Goal: Information Seeking & Learning: Learn about a topic

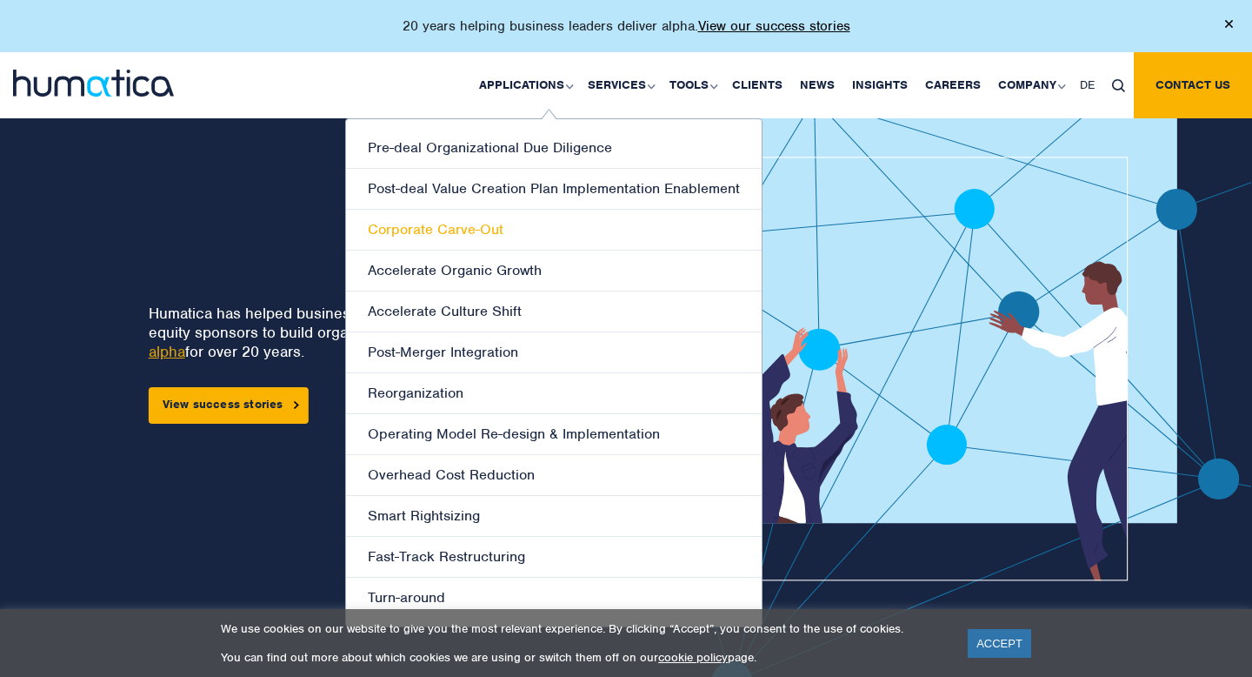
scroll to position [39, 0]
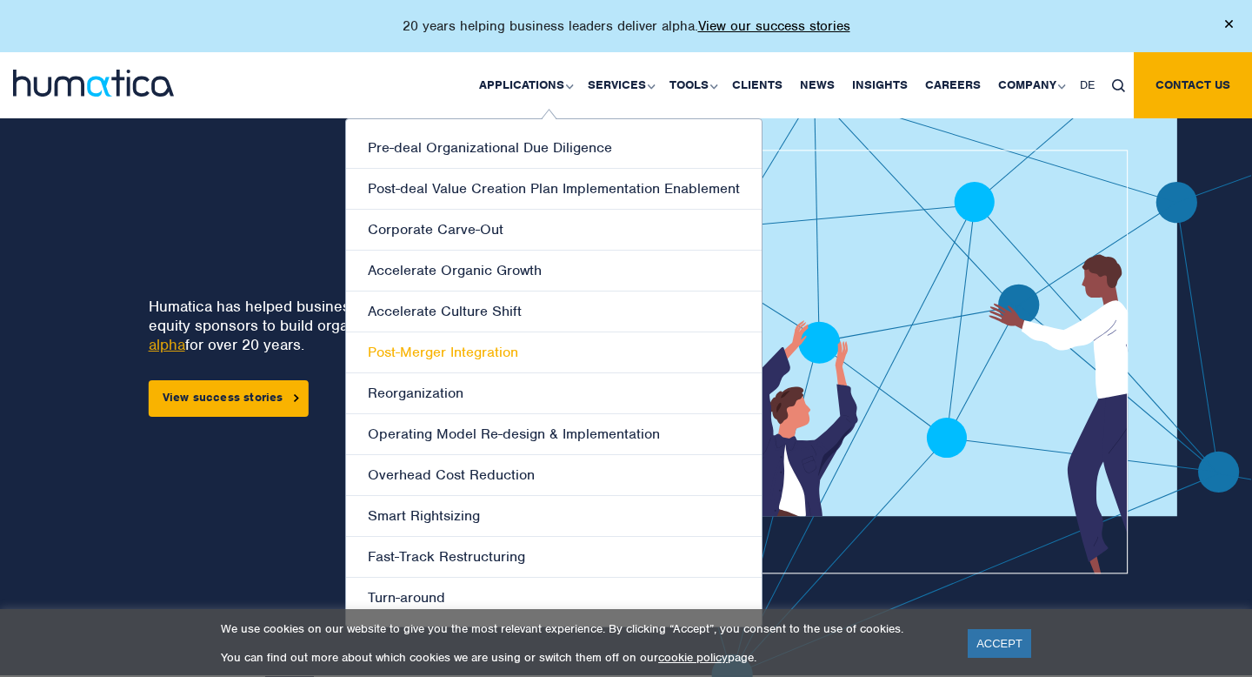
click at [470, 349] on link "Post-Merger Integration" at bounding box center [554, 352] width 416 height 41
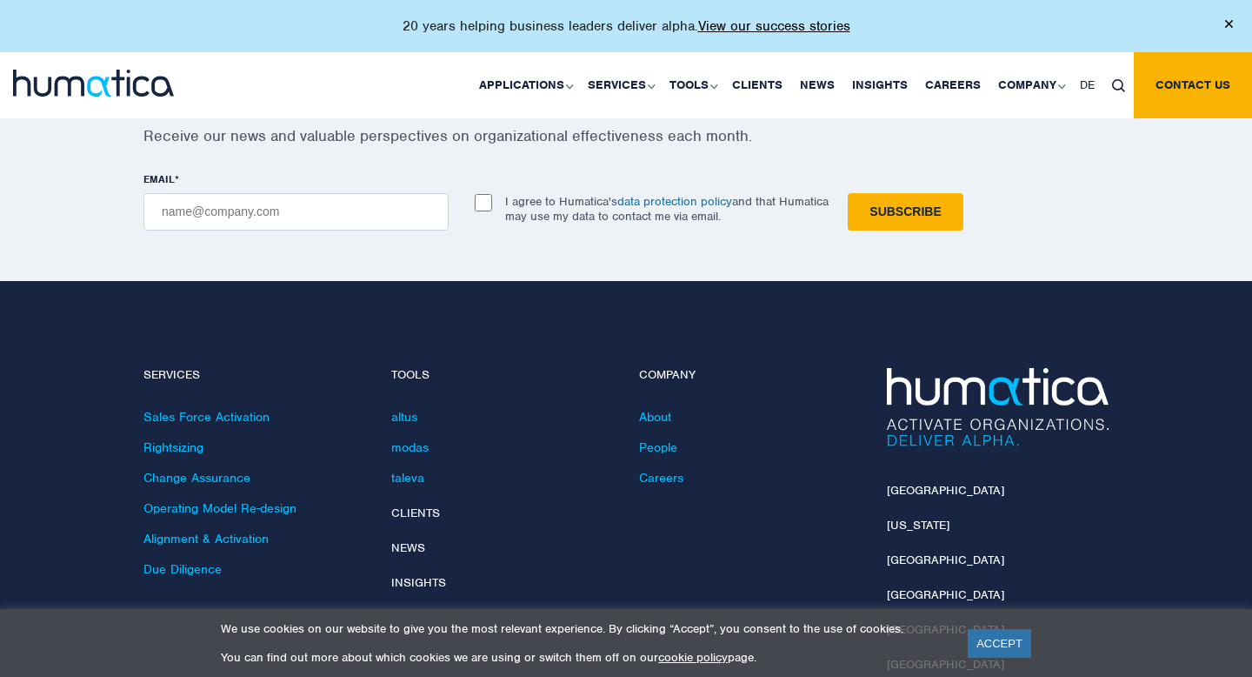
scroll to position [1607, 0]
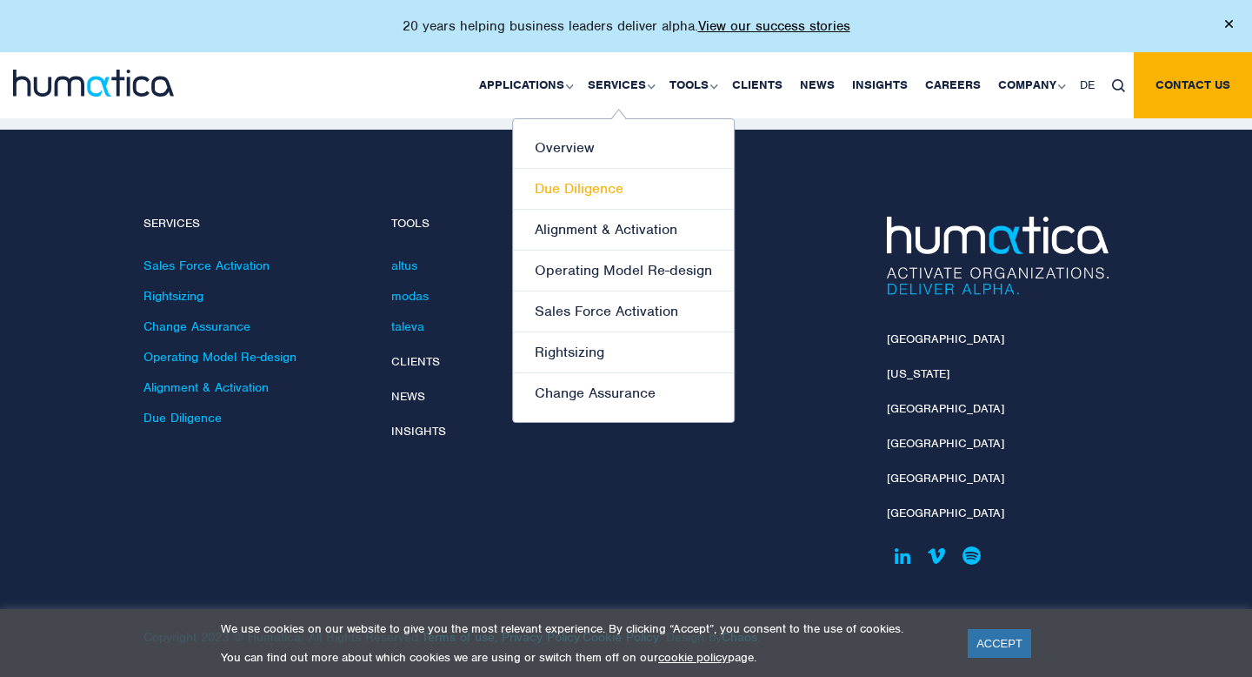
click at [597, 195] on link "Due Diligence" at bounding box center [623, 189] width 221 height 41
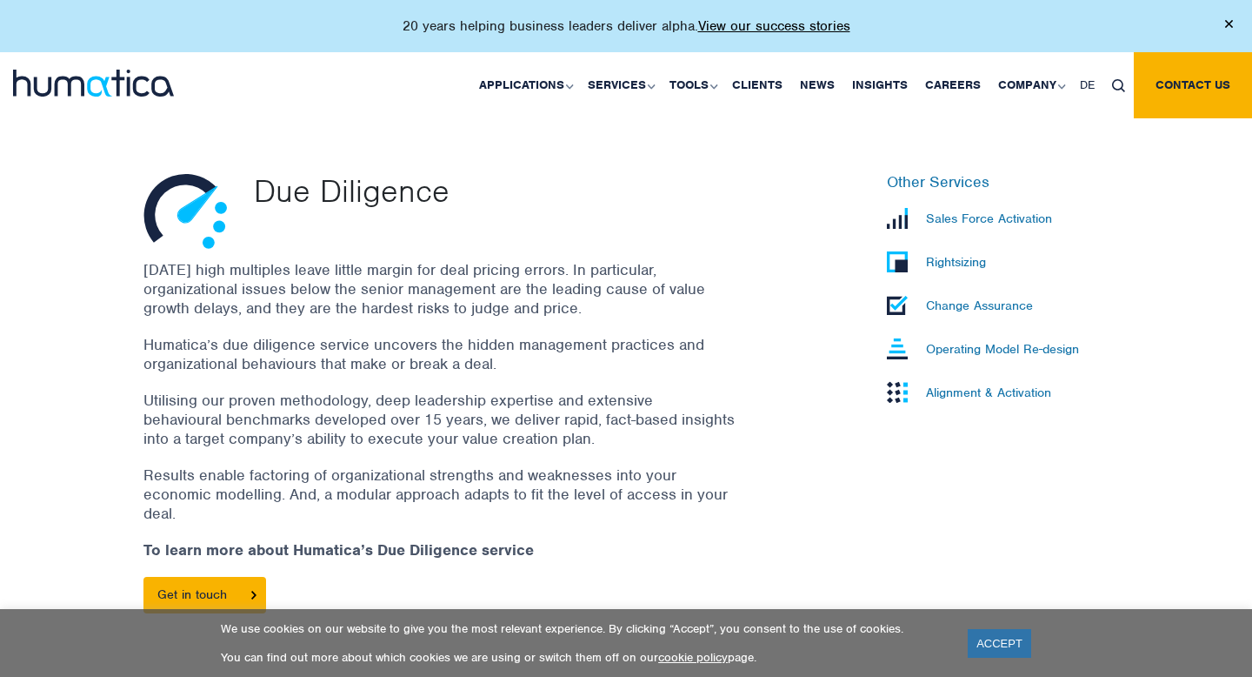
scroll to position [479, 0]
click at [773, 89] on link "Clients" at bounding box center [757, 85] width 68 height 66
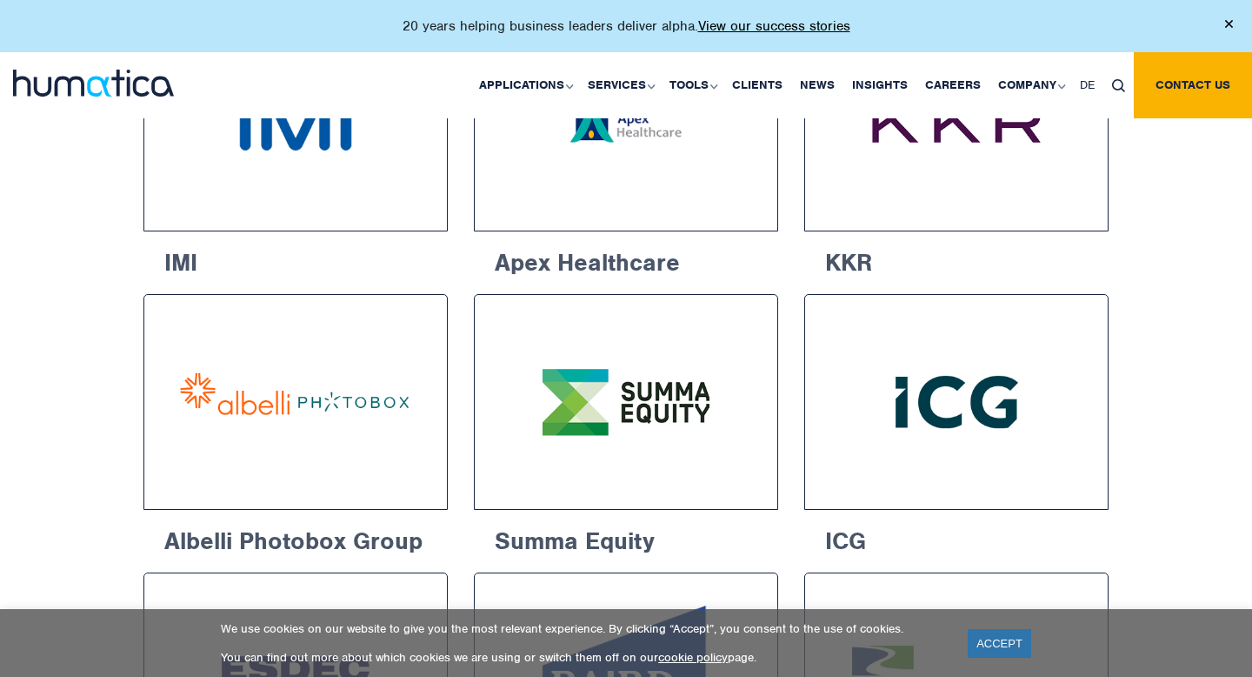
scroll to position [1038, 0]
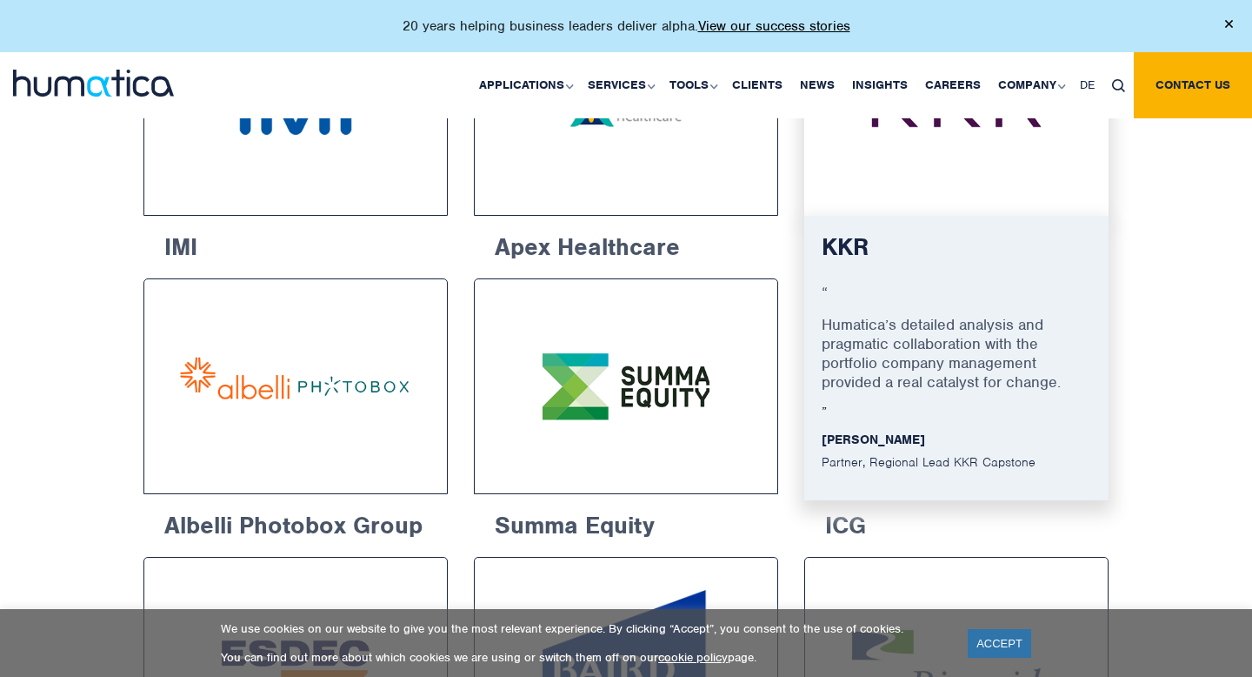
click at [885, 143] on img at bounding box center [957, 107] width 240 height 151
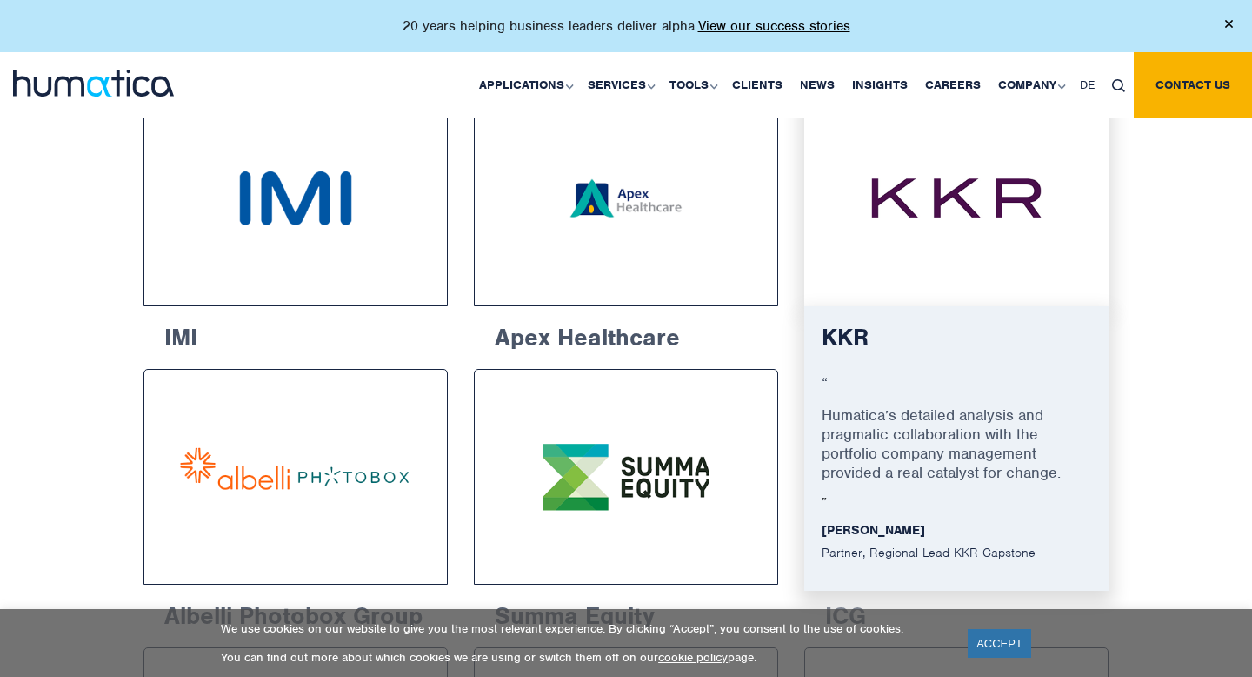
scroll to position [927, 0]
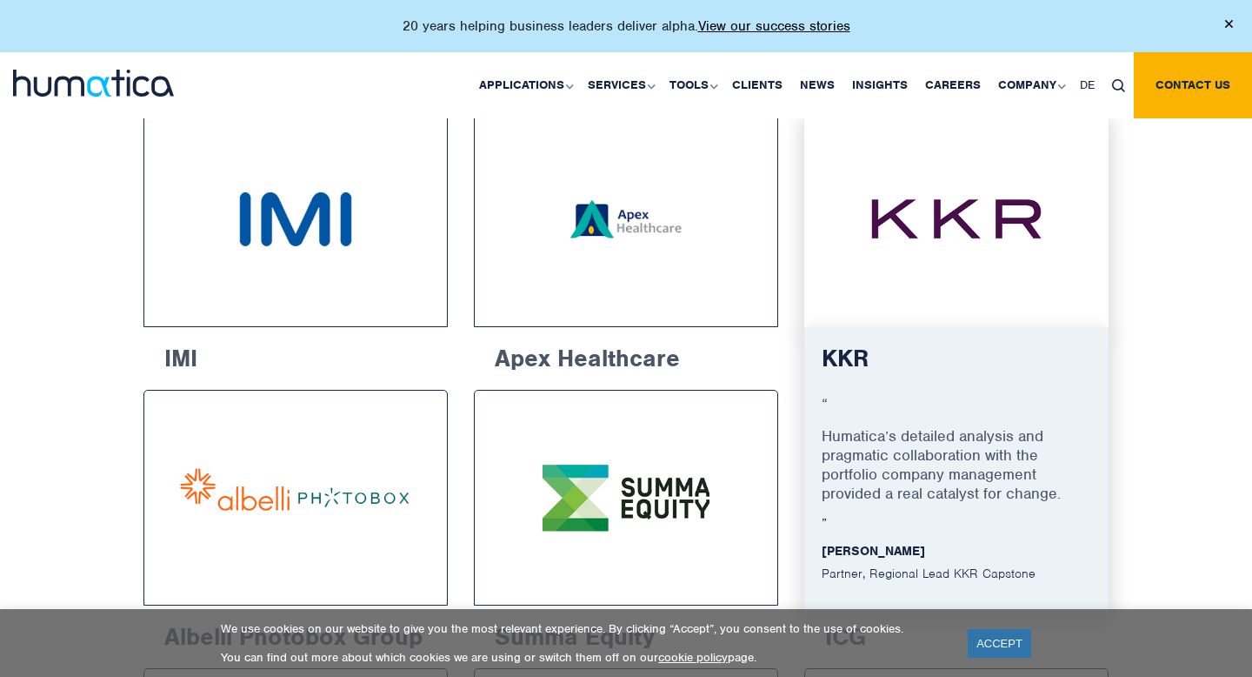
click at [853, 361] on h6 "KKR" at bounding box center [957, 365] width 270 height 43
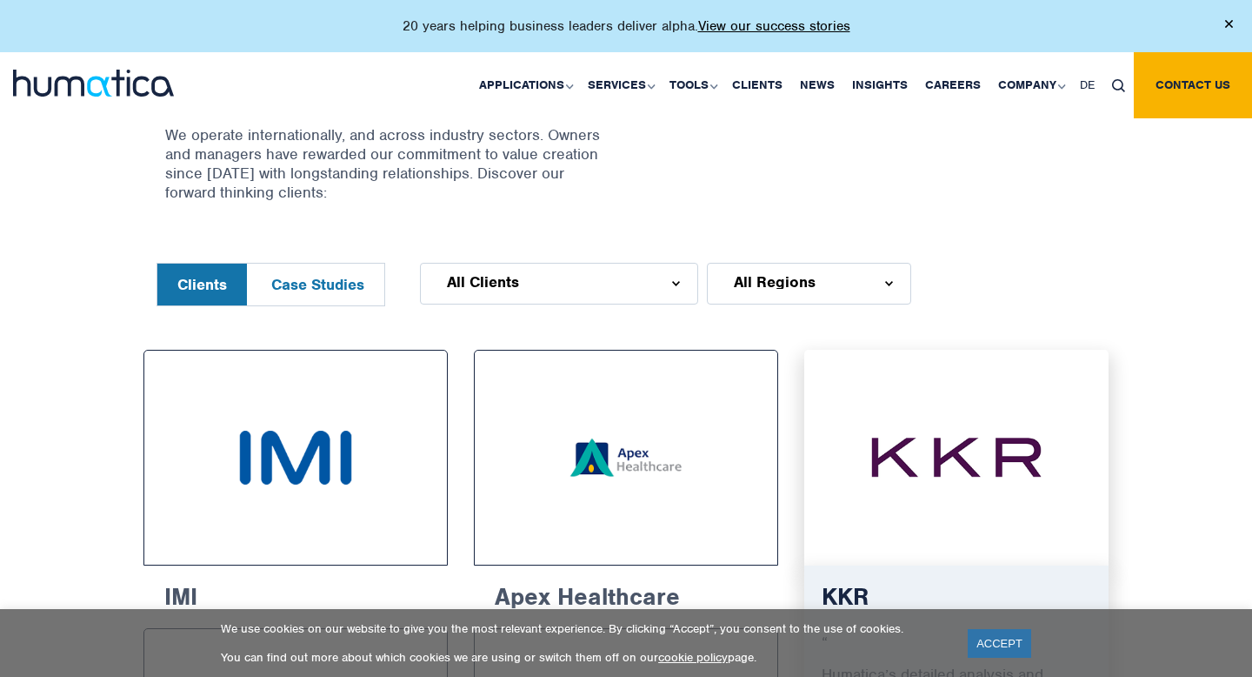
scroll to position [688, 0]
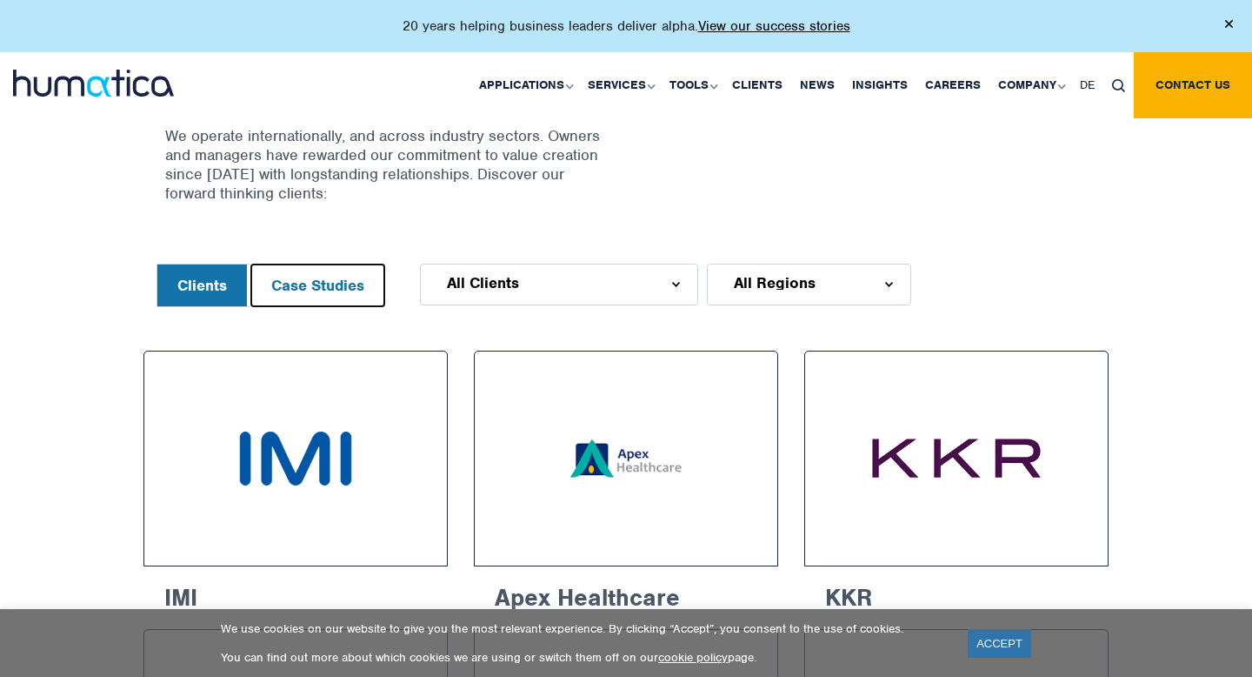
click at [340, 276] on button "Case Studies" at bounding box center [317, 285] width 133 height 42
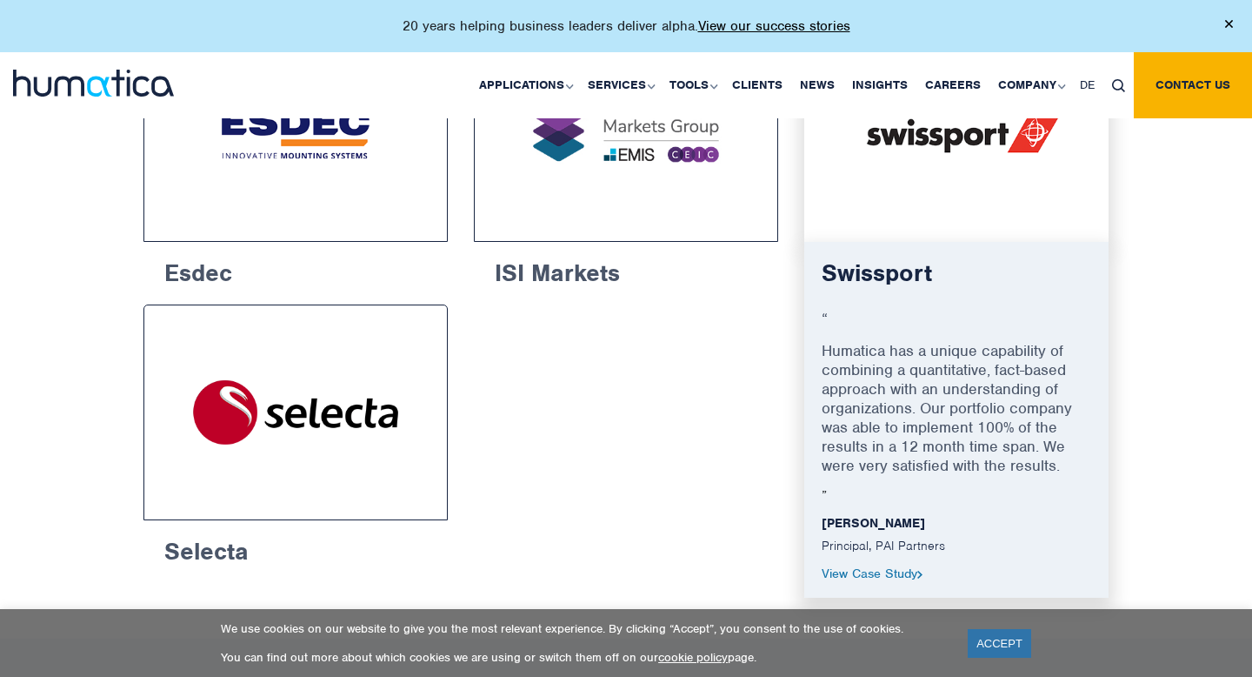
scroll to position [1043, 0]
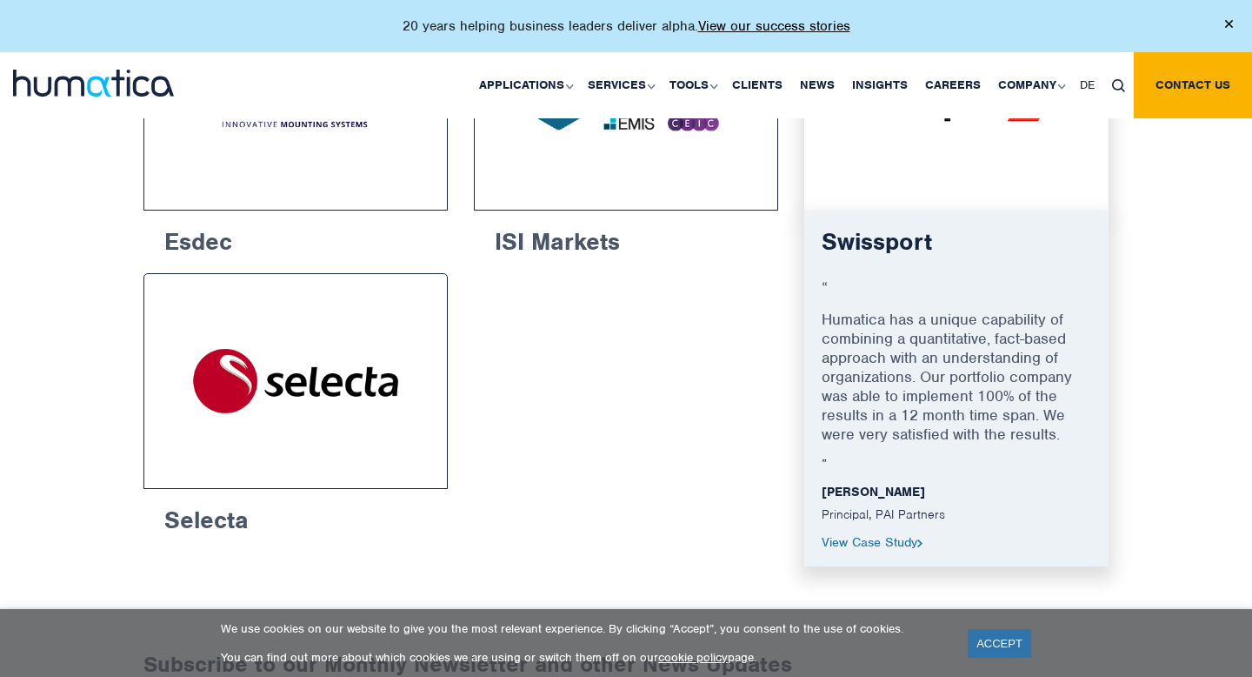
click at [877, 534] on link "View Case Study" at bounding box center [872, 542] width 101 height 16
